Goal: Task Accomplishment & Management: Use online tool/utility

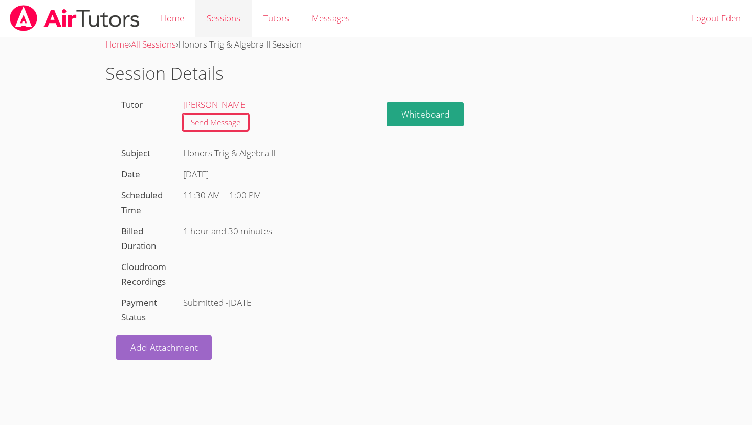
click at [232, 19] on link "Sessions" at bounding box center [223, 18] width 56 height 37
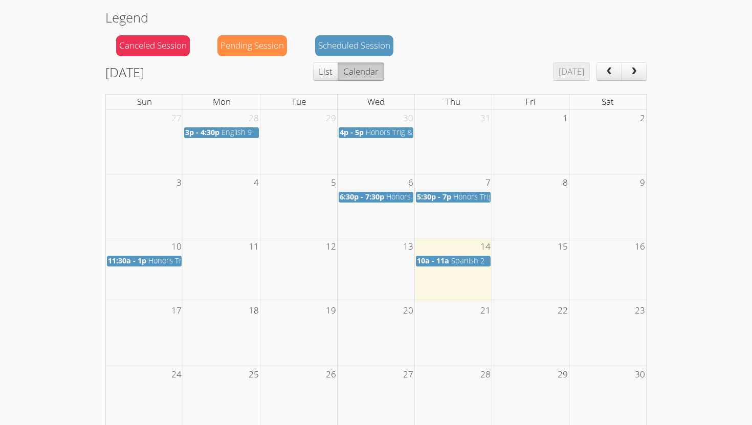
scroll to position [101, 0]
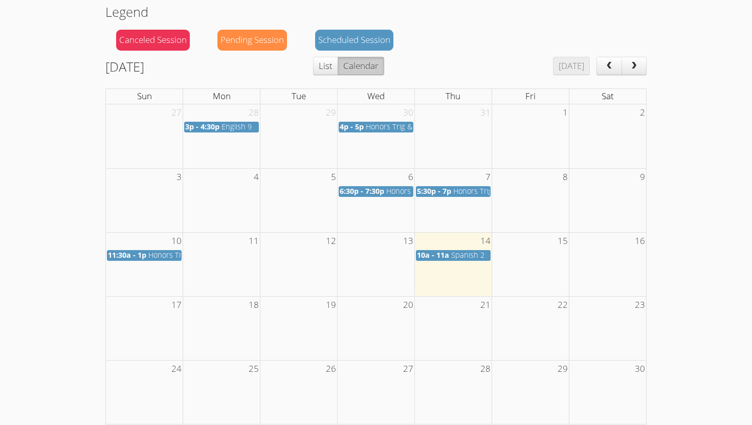
click at [471, 254] on span "Spanish 2" at bounding box center [467, 255] width 33 height 10
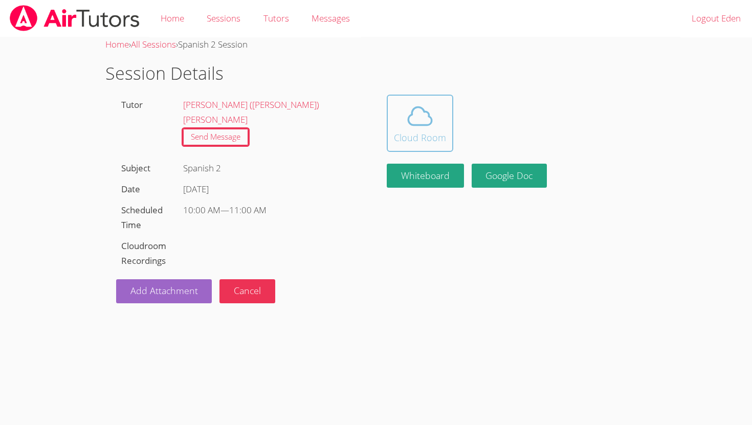
click at [429, 149] on button "Cloud Room" at bounding box center [420, 123] width 66 height 57
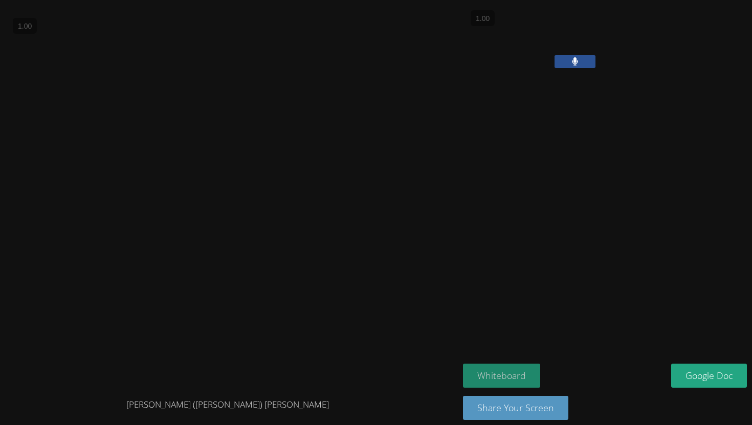
click at [511, 371] on button "Whiteboard" at bounding box center [501, 376] width 77 height 24
click at [322, 57] on video at bounding box center [227, 197] width 445 height 385
click at [549, 149] on div at bounding box center [605, 181] width 284 height 353
click at [277, 38] on video at bounding box center [227, 197] width 445 height 385
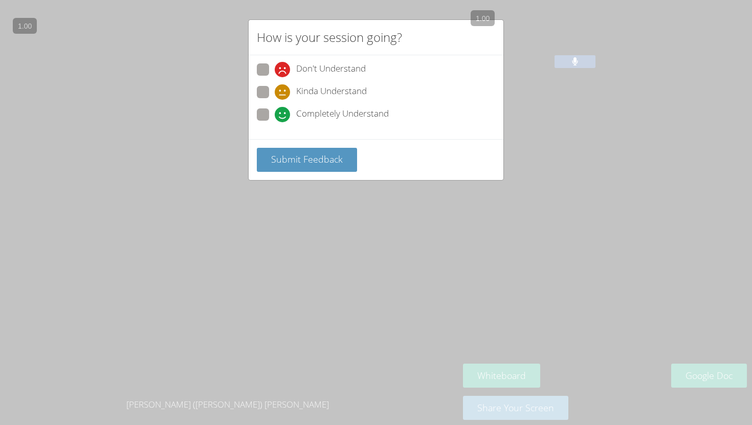
click at [257, 104] on div "Don't Understand Kinda Understand Completely Understand" at bounding box center [376, 94] width 238 height 63
click at [275, 122] on span at bounding box center [275, 122] width 0 height 0
click at [275, 111] on input "Completely Understand" at bounding box center [279, 112] width 9 height 9
radio input "true"
click at [287, 154] on span "Submit Feedback" at bounding box center [307, 159] width 72 height 12
